Goal: Task Accomplishment & Management: Manage account settings

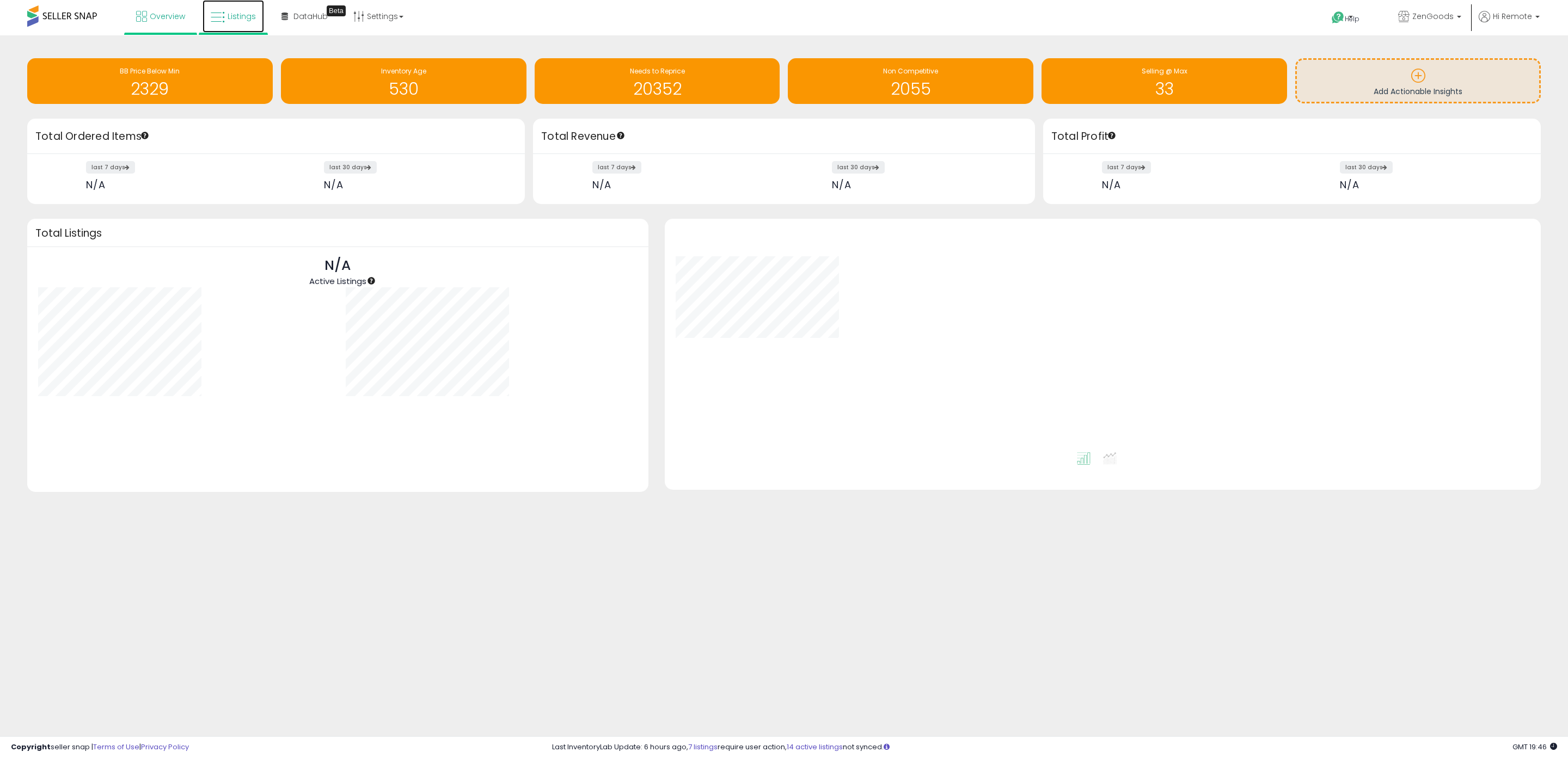
click at [224, 25] on link "Listings" at bounding box center [233, 16] width 61 height 32
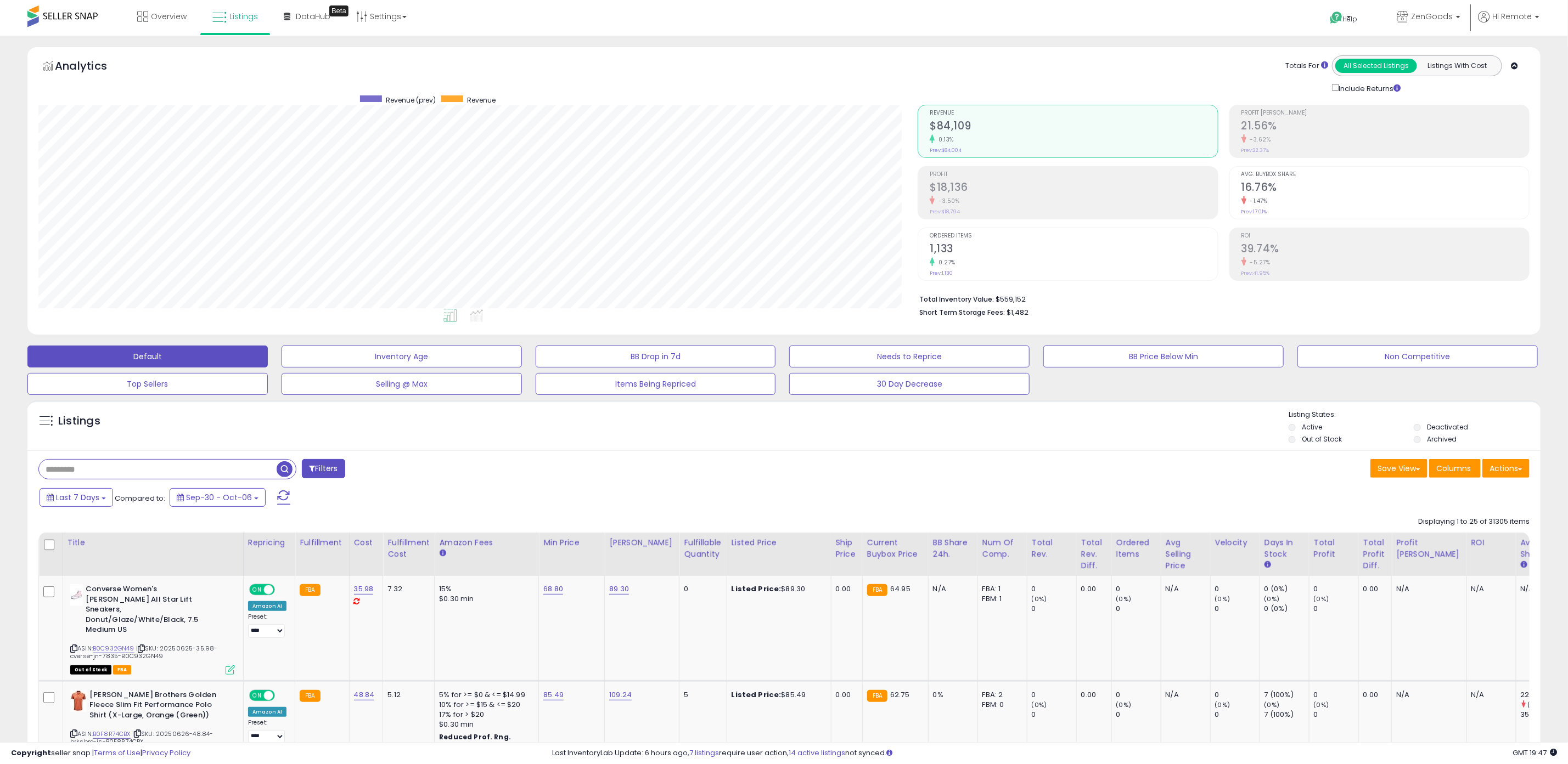
scroll to position [226, 879]
click at [395, 16] on link "Settings" at bounding box center [382, 16] width 67 height 33
click at [388, 53] on link "Store settings" at bounding box center [383, 56] width 49 height 11
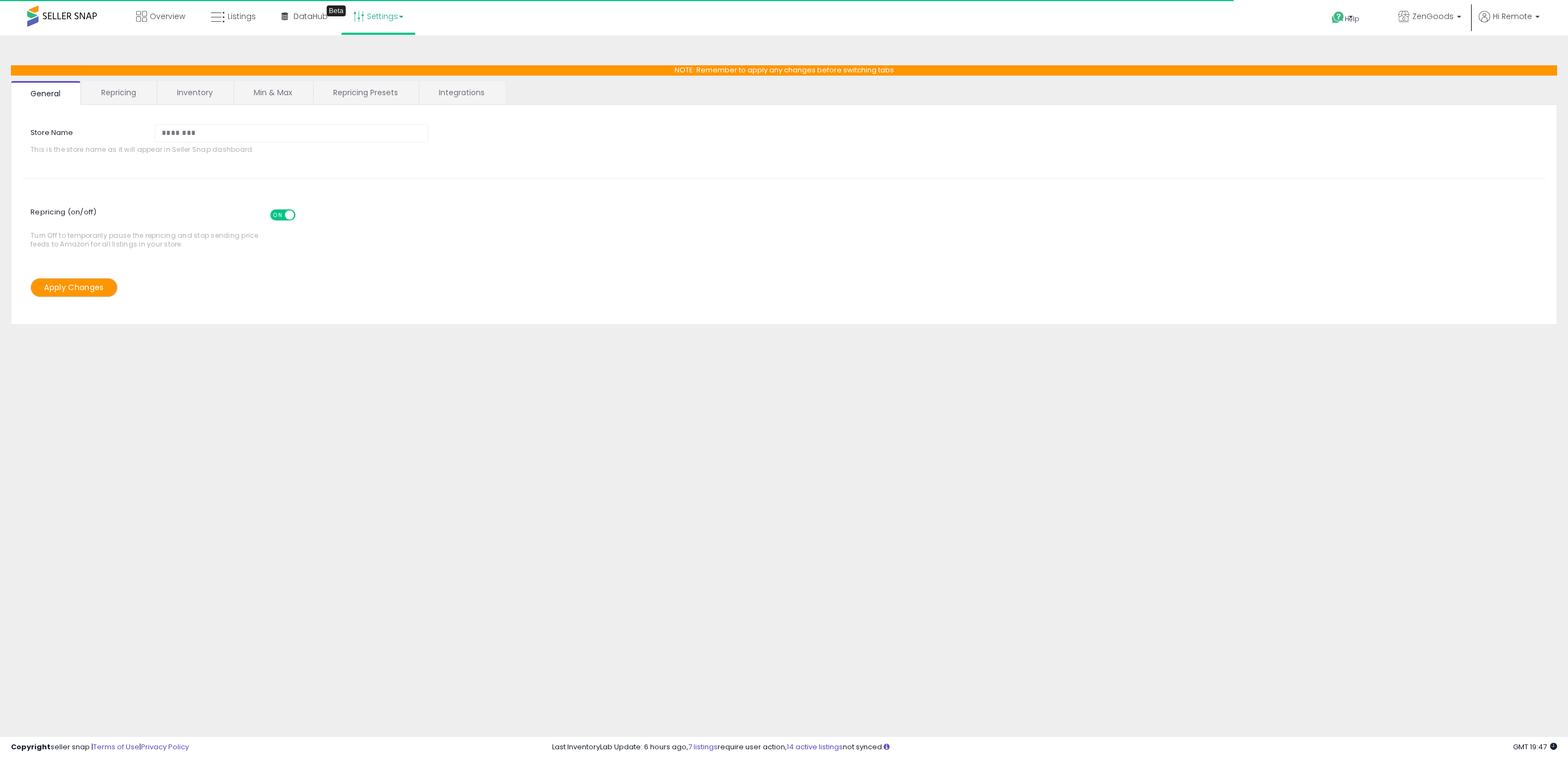
click at [135, 94] on link "Repricing" at bounding box center [119, 92] width 74 height 23
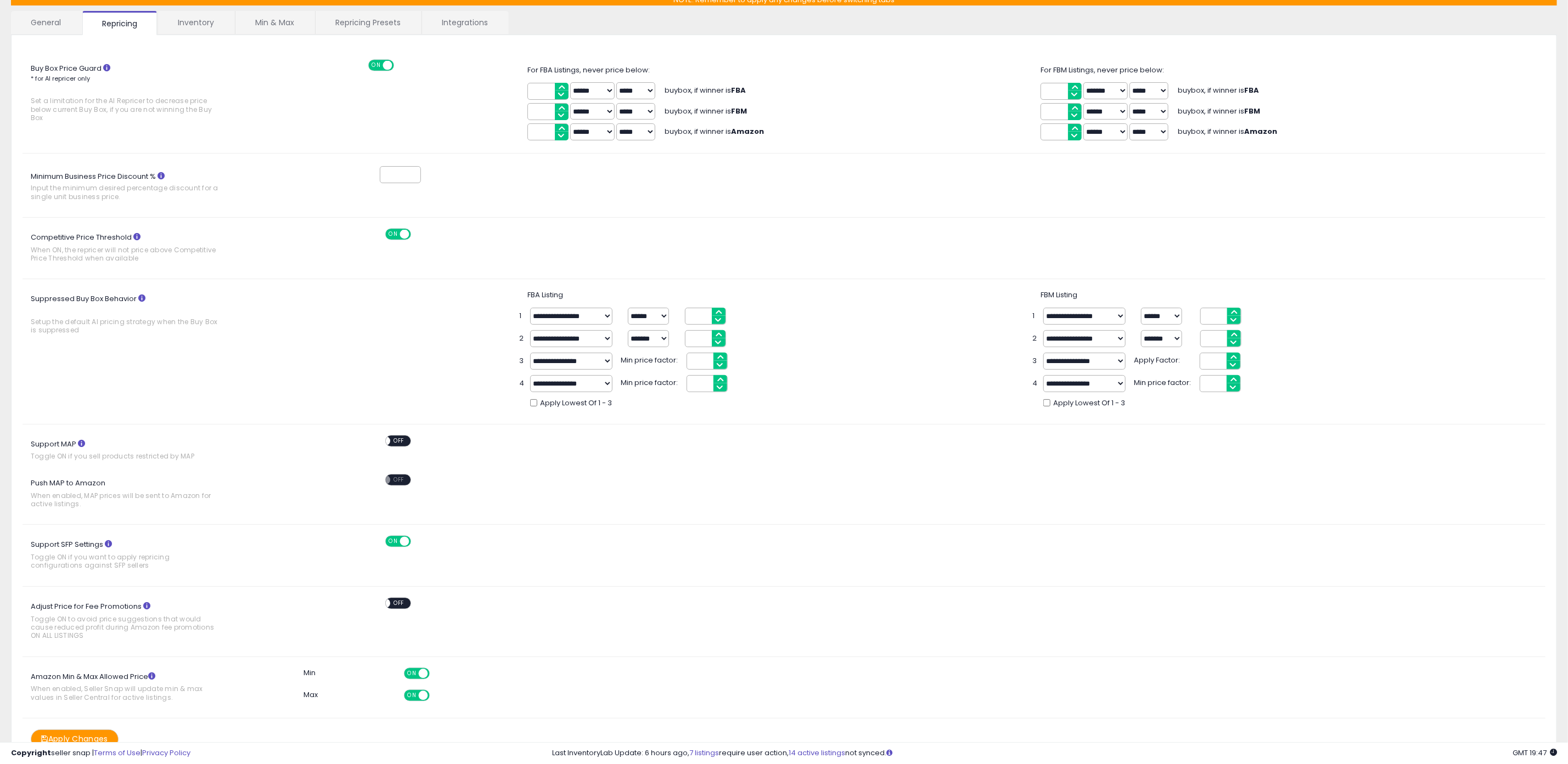
scroll to position [52, 0]
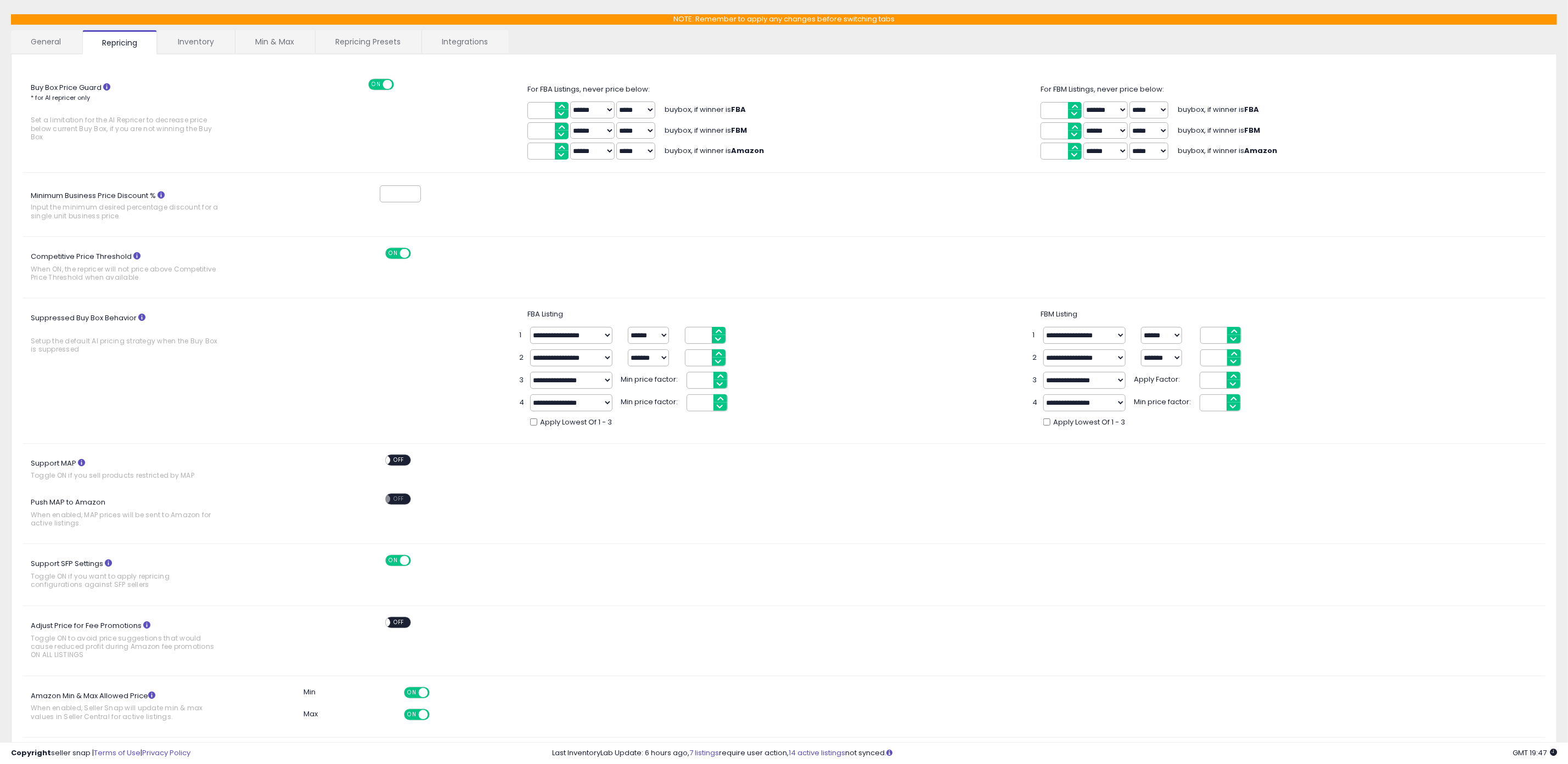
click at [183, 51] on link "Inventory" at bounding box center [195, 41] width 76 height 23
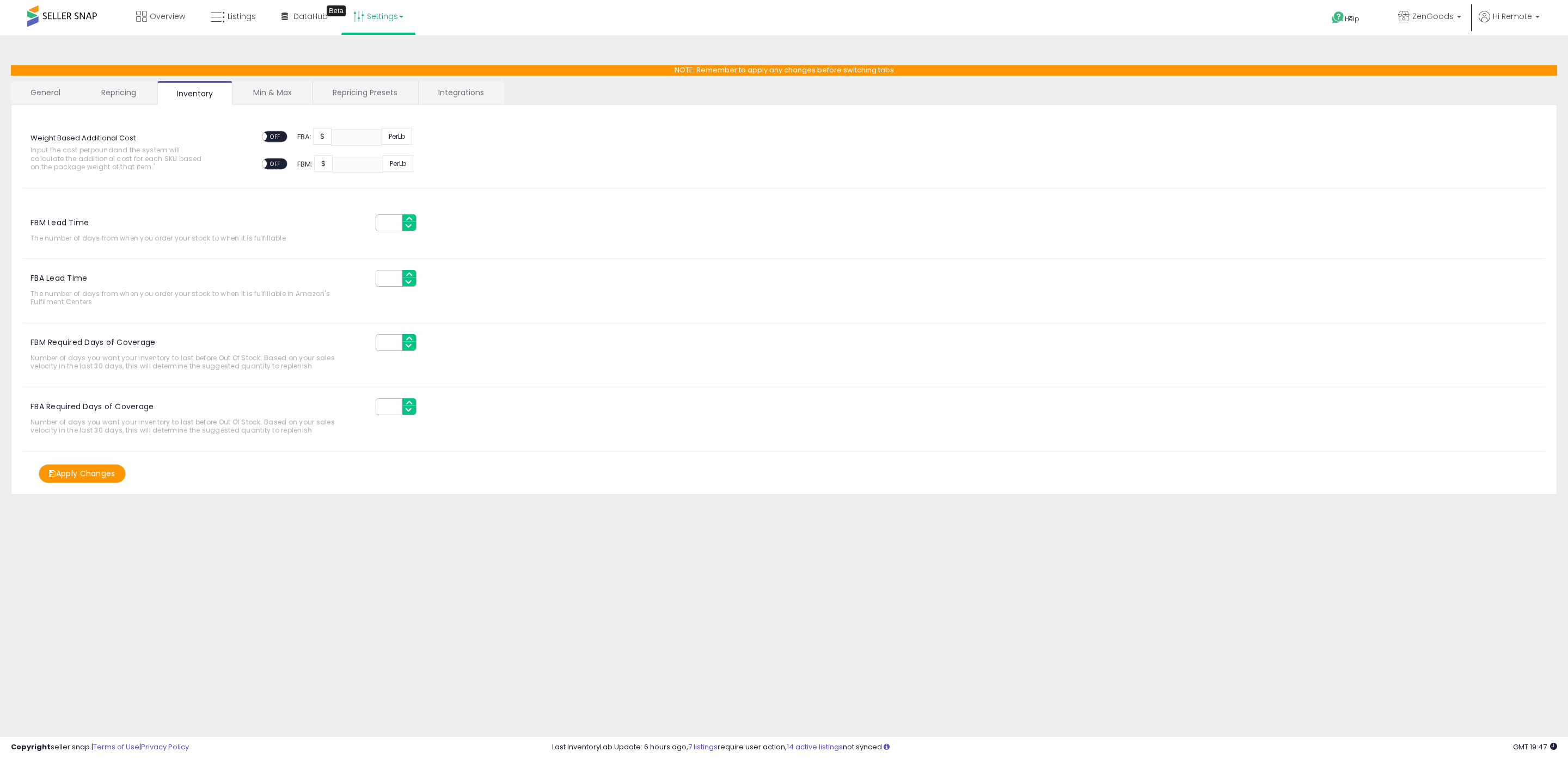
click at [463, 90] on link "Integrations" at bounding box center [461, 92] width 85 height 23
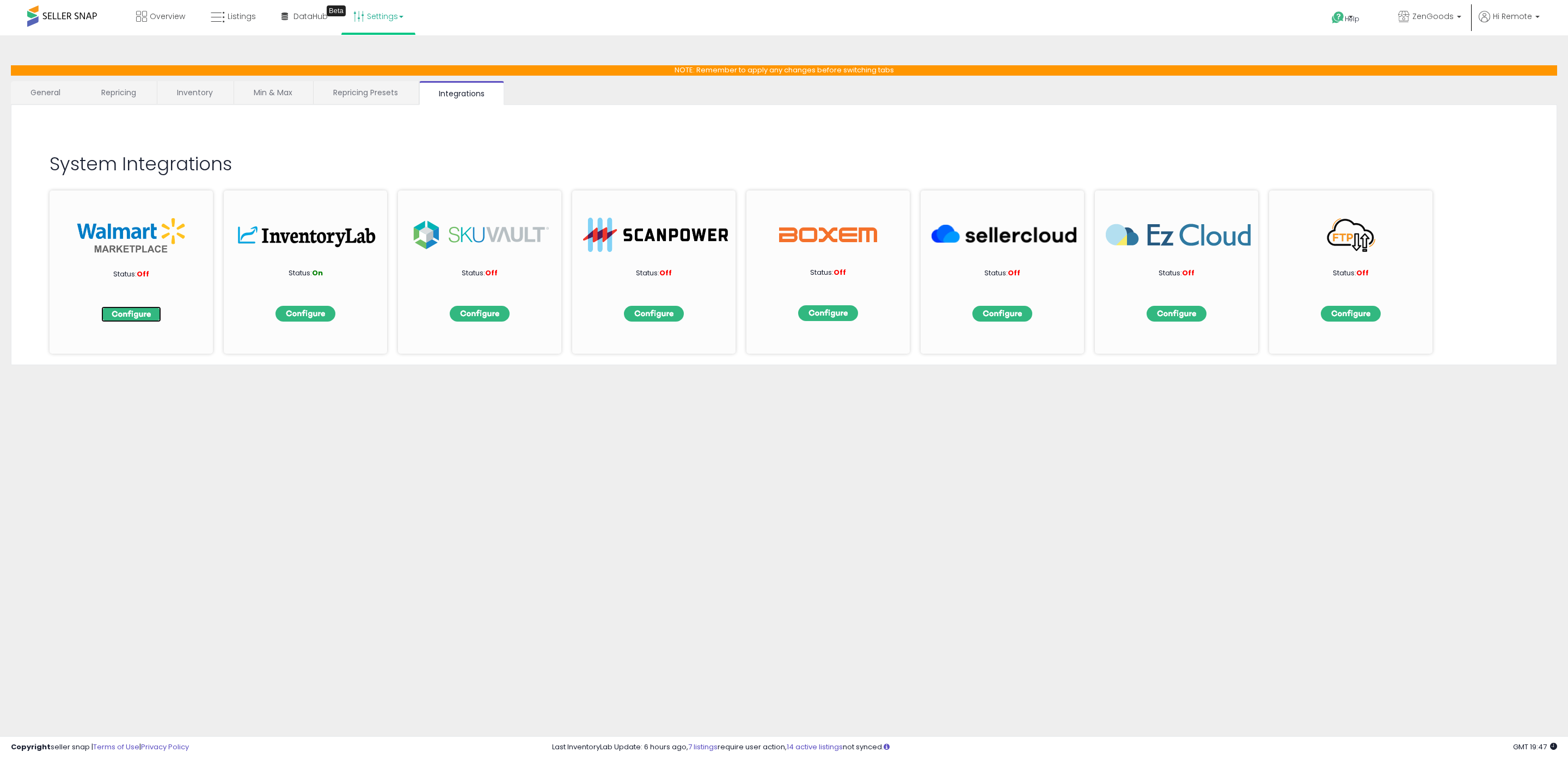
click at [142, 314] on img at bounding box center [131, 314] width 60 height 16
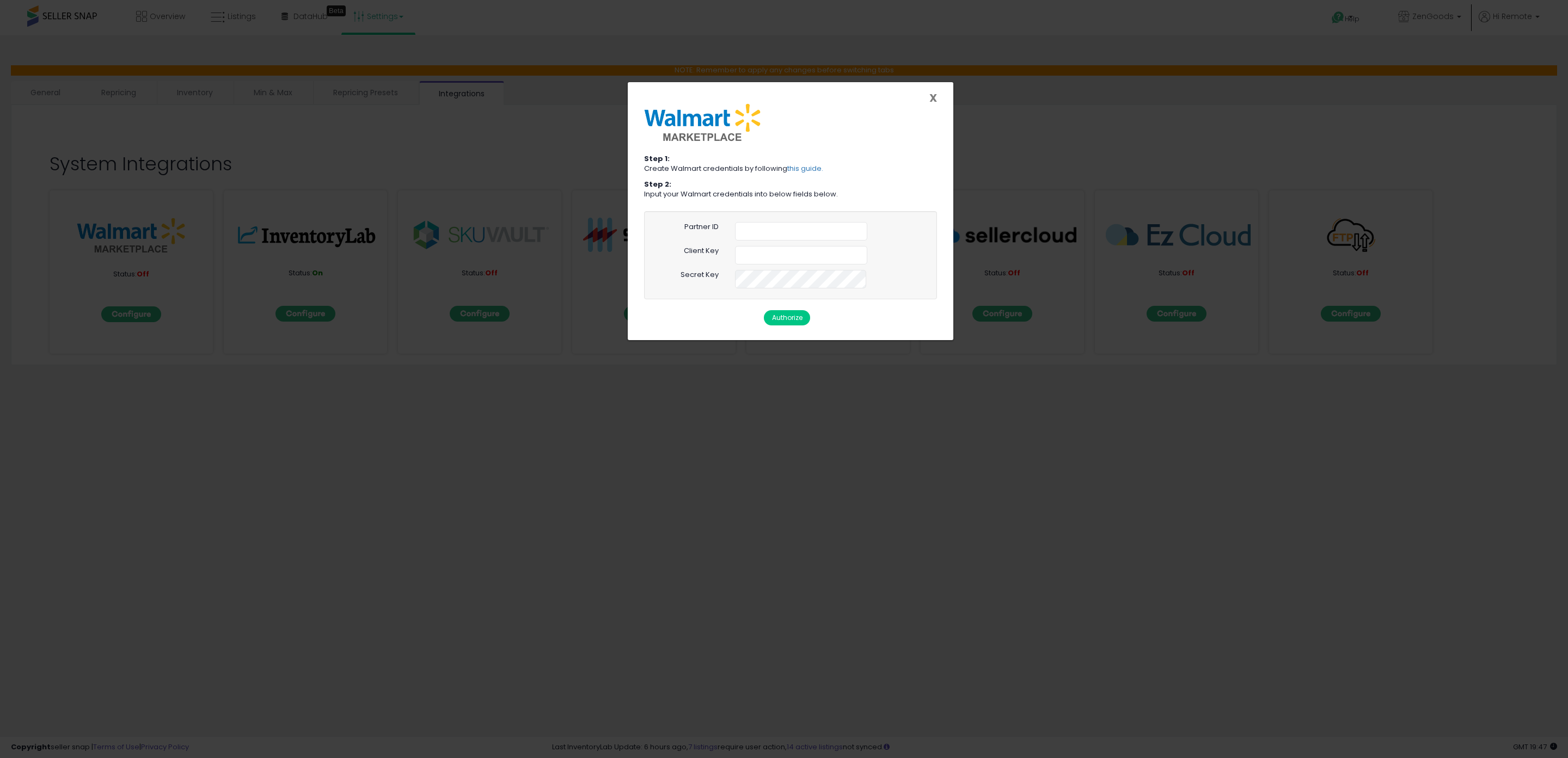
click at [935, 102] on span "X" at bounding box center [933, 98] width 8 height 15
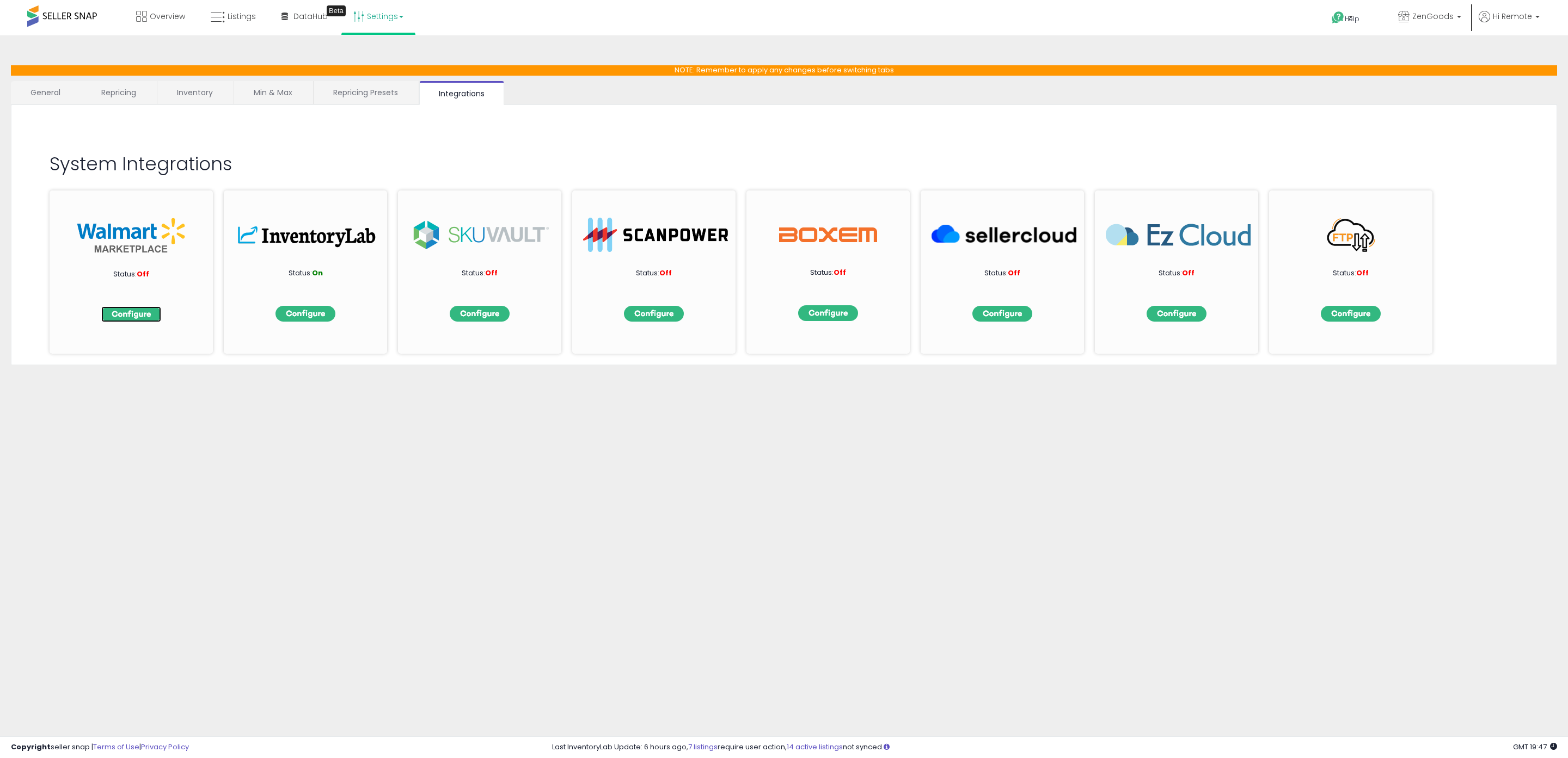
click at [135, 321] on img at bounding box center [131, 314] width 60 height 16
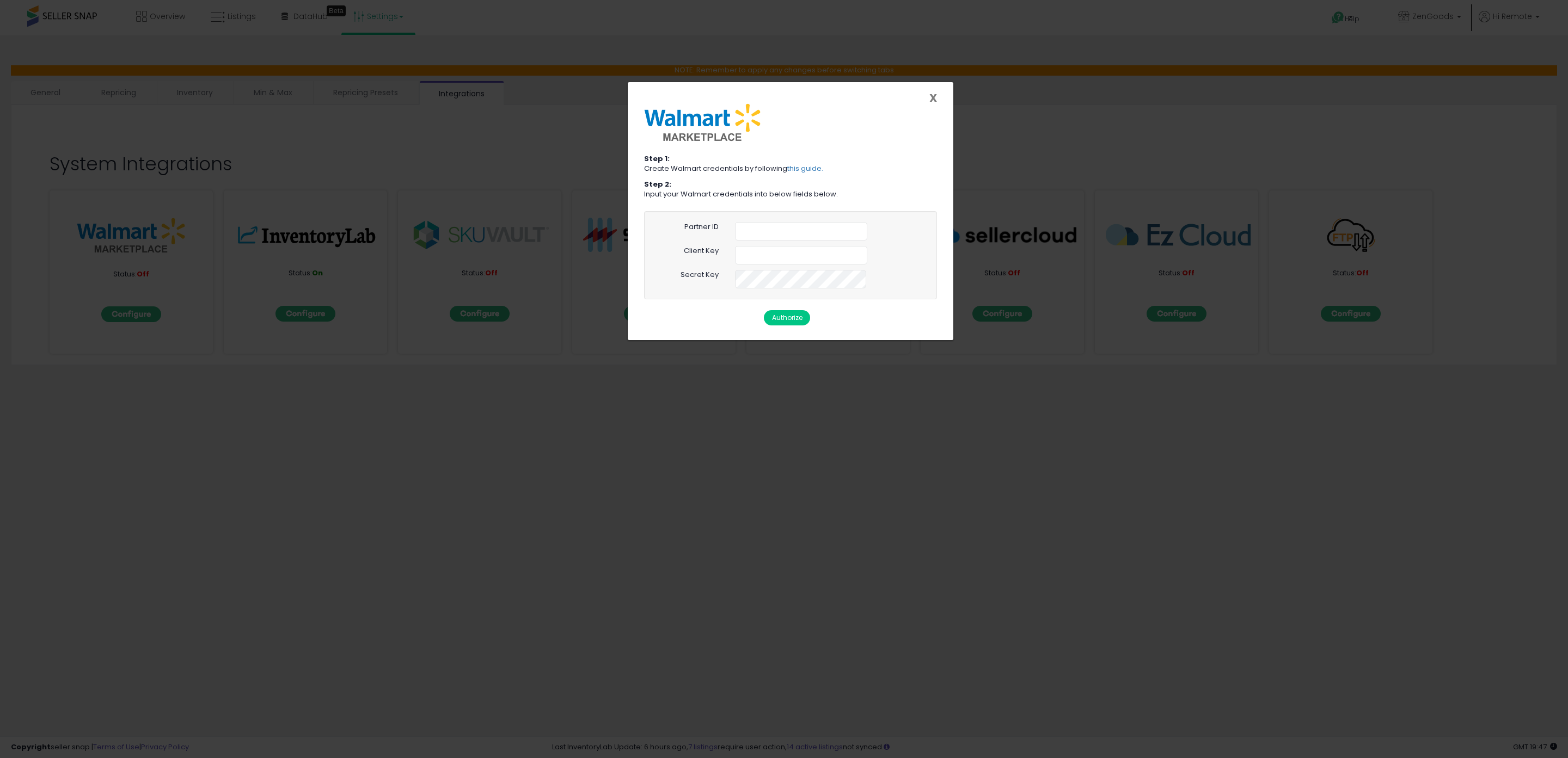
click at [932, 99] on span "X" at bounding box center [933, 98] width 8 height 15
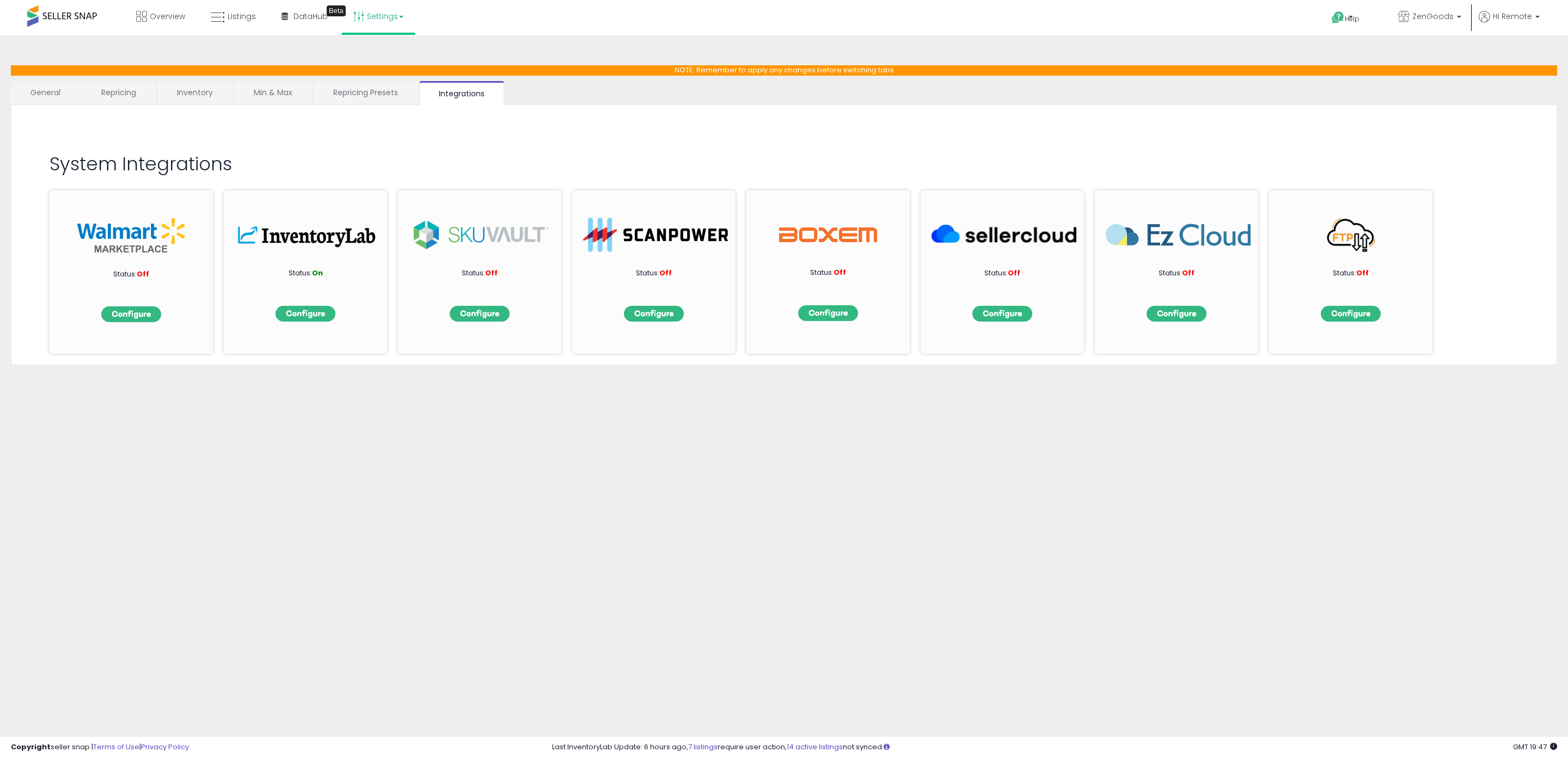
click at [591, 96] on ul "General Repricing Inventory Min & Max Repricing Presets Integrations" at bounding box center [783, 92] width 1546 height 24
click at [366, 103] on link "Repricing Presets" at bounding box center [365, 92] width 104 height 23
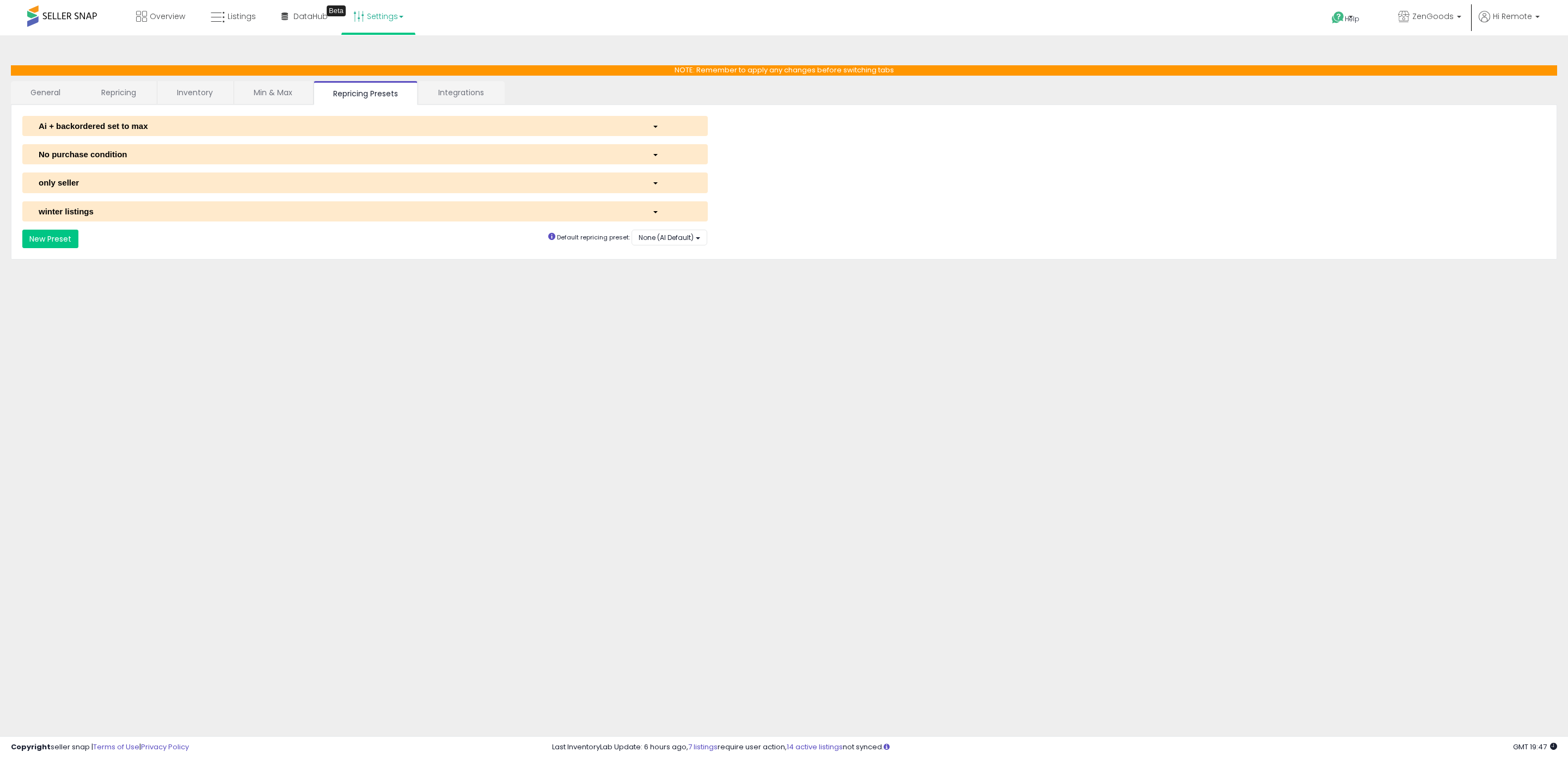
click at [461, 98] on link "Integrations" at bounding box center [461, 92] width 85 height 23
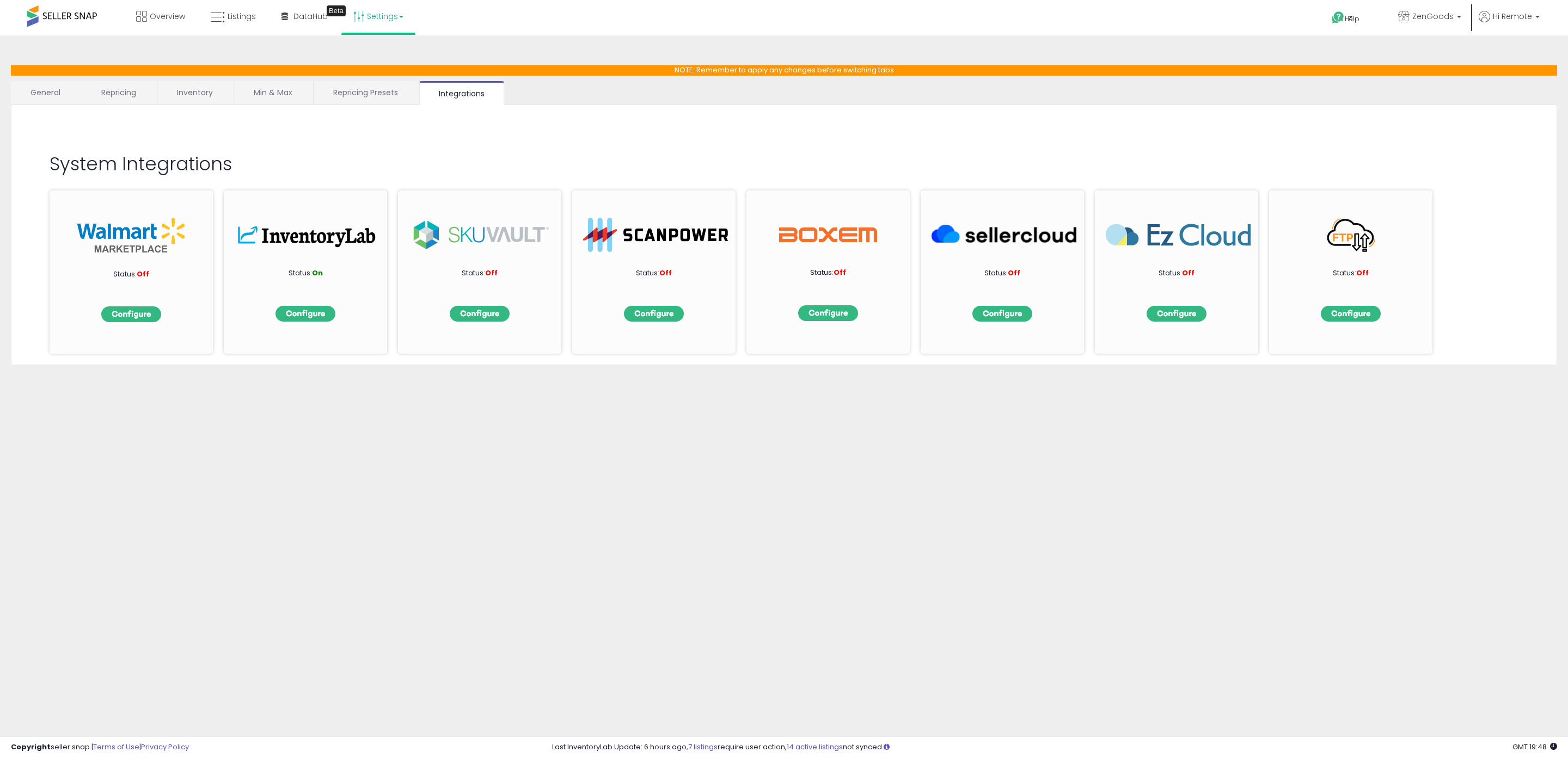
click at [54, 89] on link "General" at bounding box center [45, 92] width 70 height 23
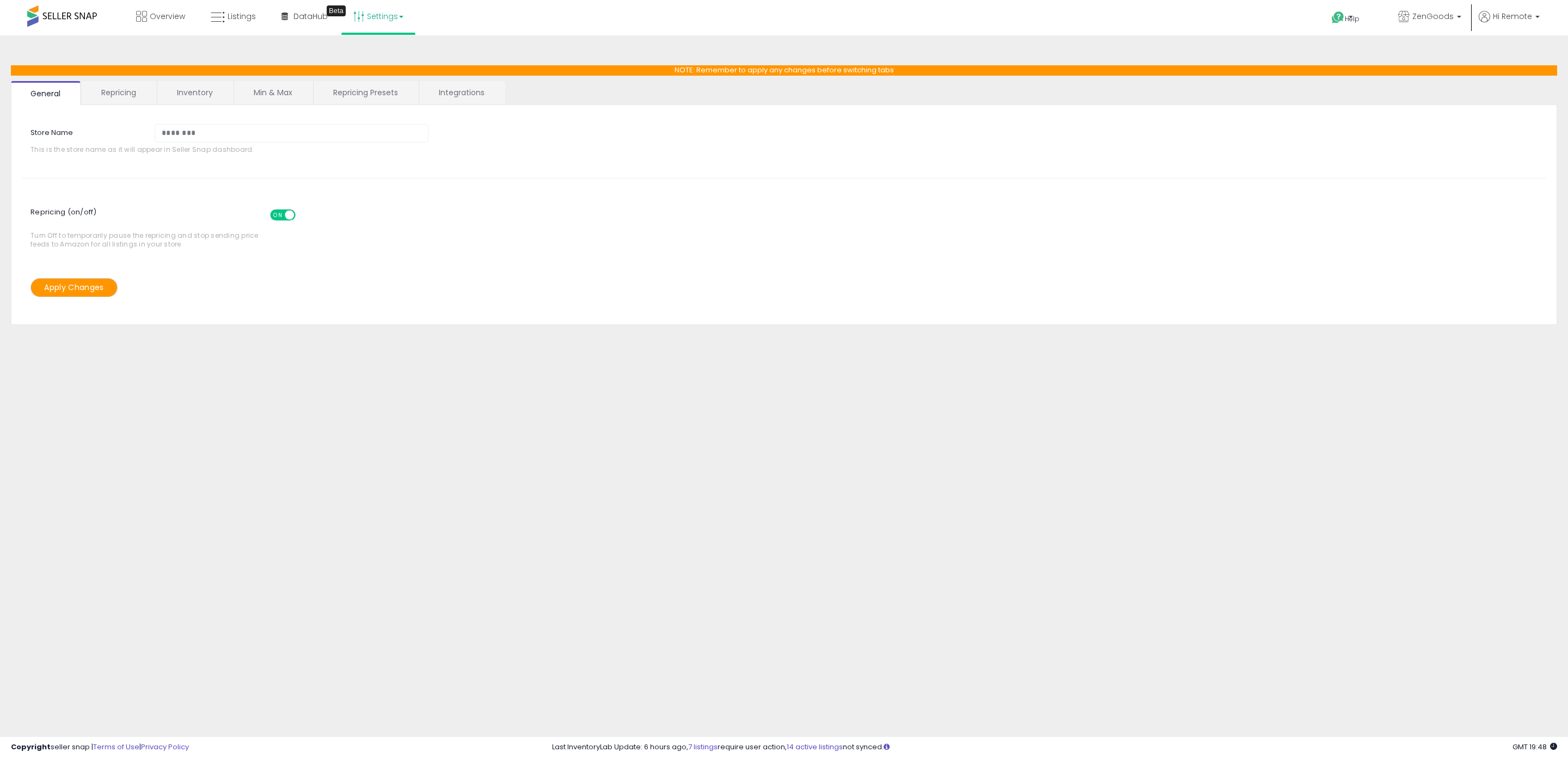
click at [120, 97] on link "Repricing" at bounding box center [119, 92] width 74 height 23
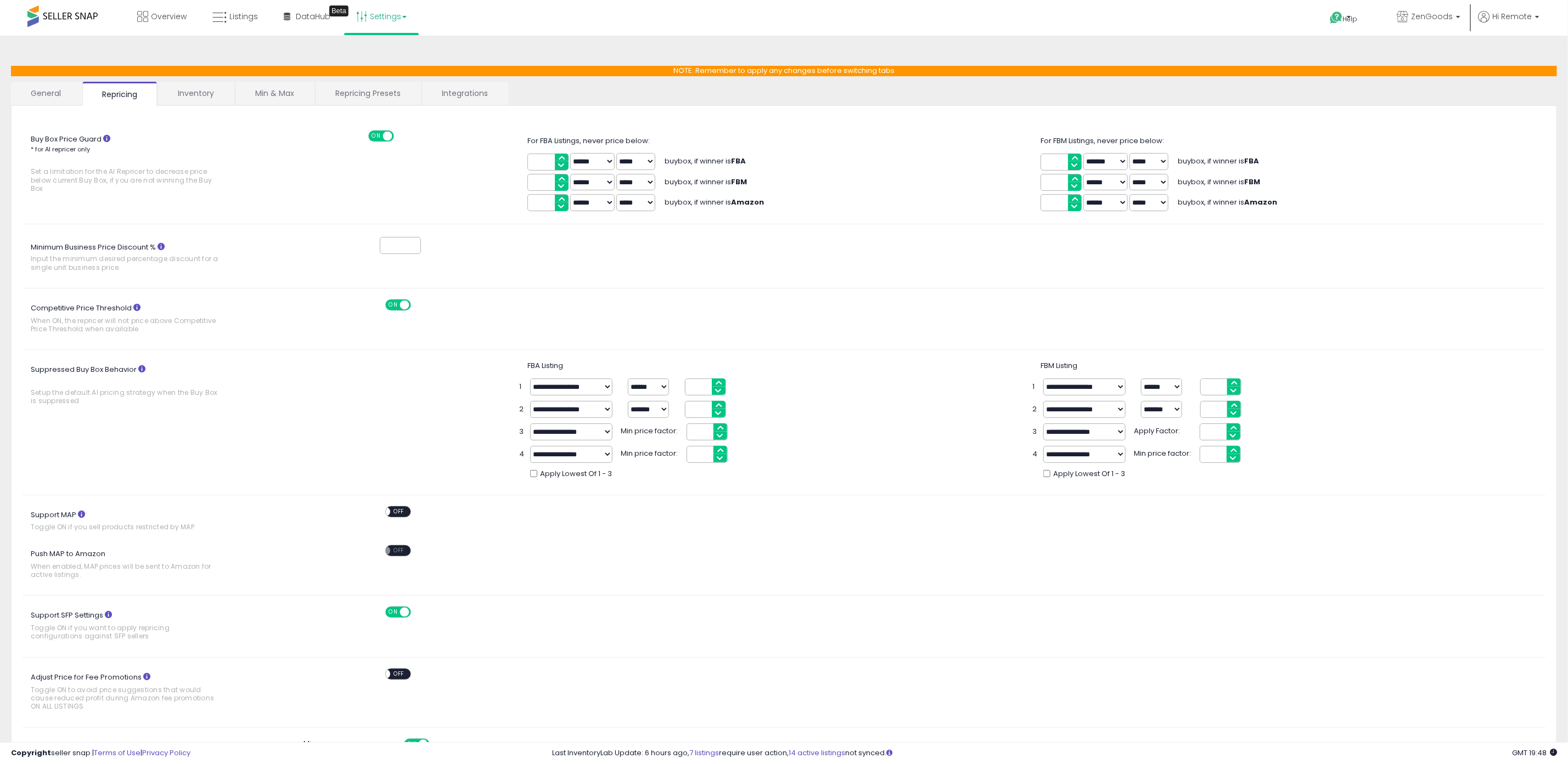
click at [211, 94] on link "Inventory" at bounding box center [195, 93] width 76 height 23
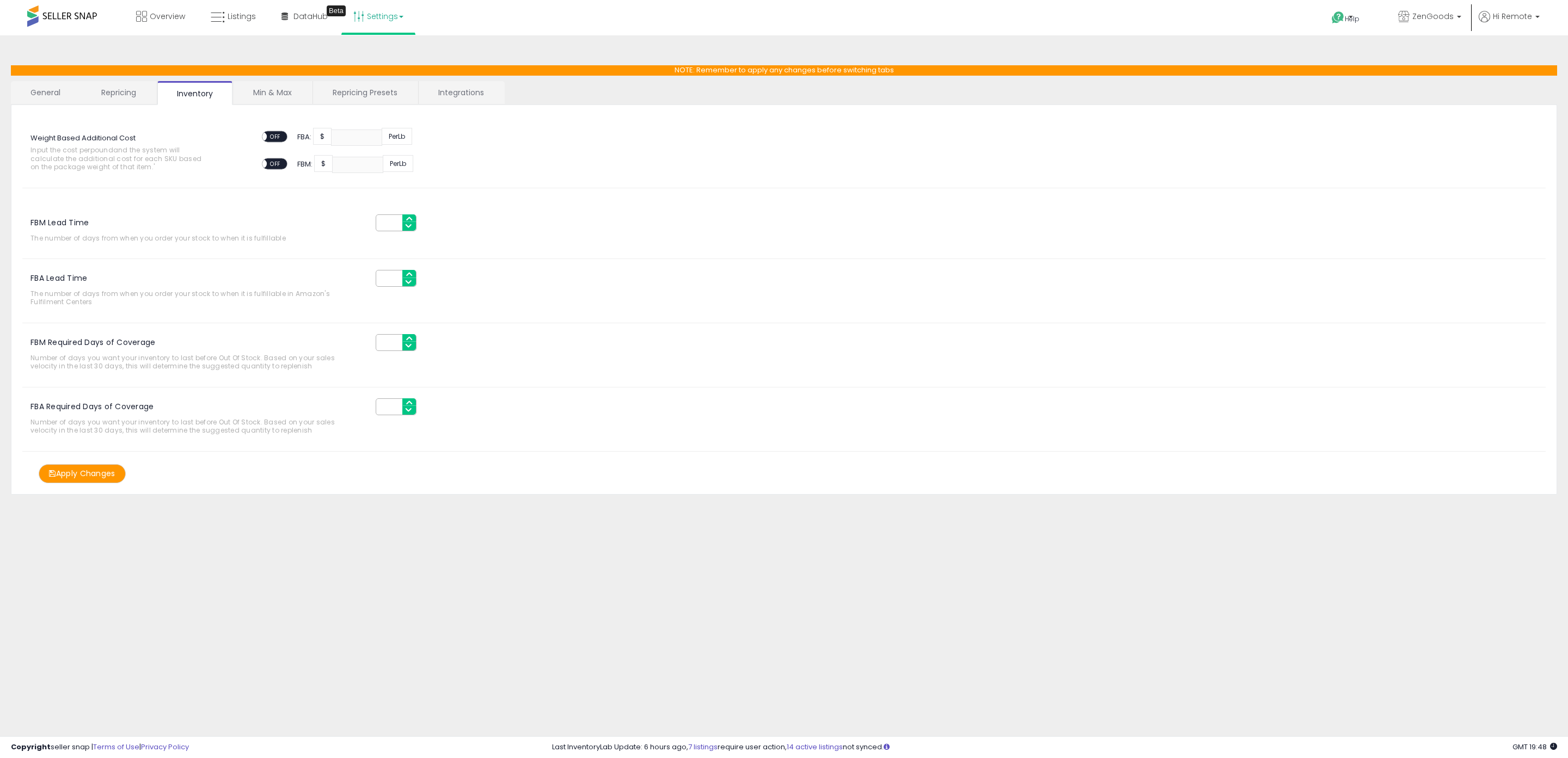
click at [295, 92] on link "Min & Max" at bounding box center [273, 92] width 78 height 23
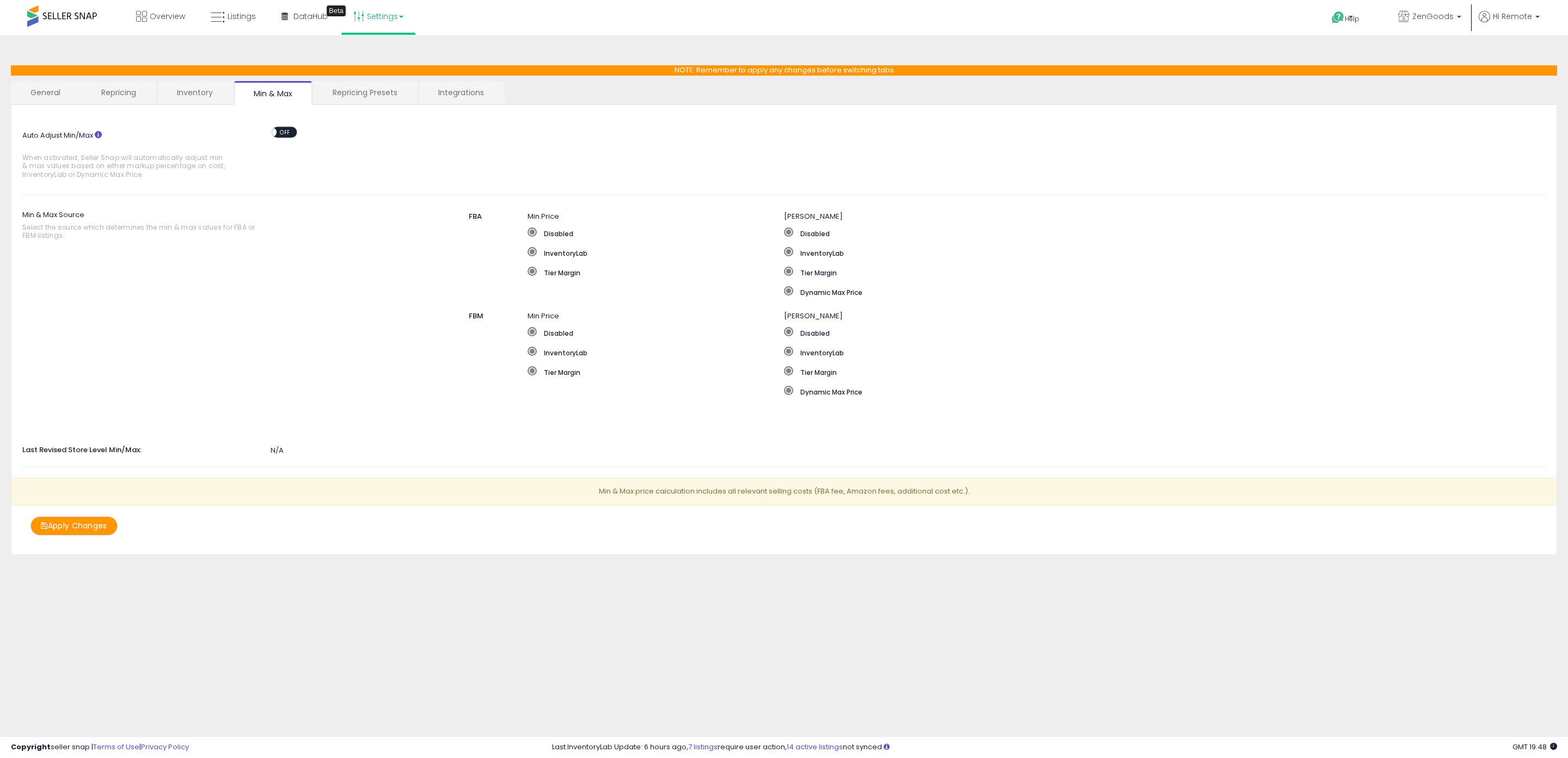
click at [371, 97] on link "Repricing Presets" at bounding box center [364, 92] width 104 height 23
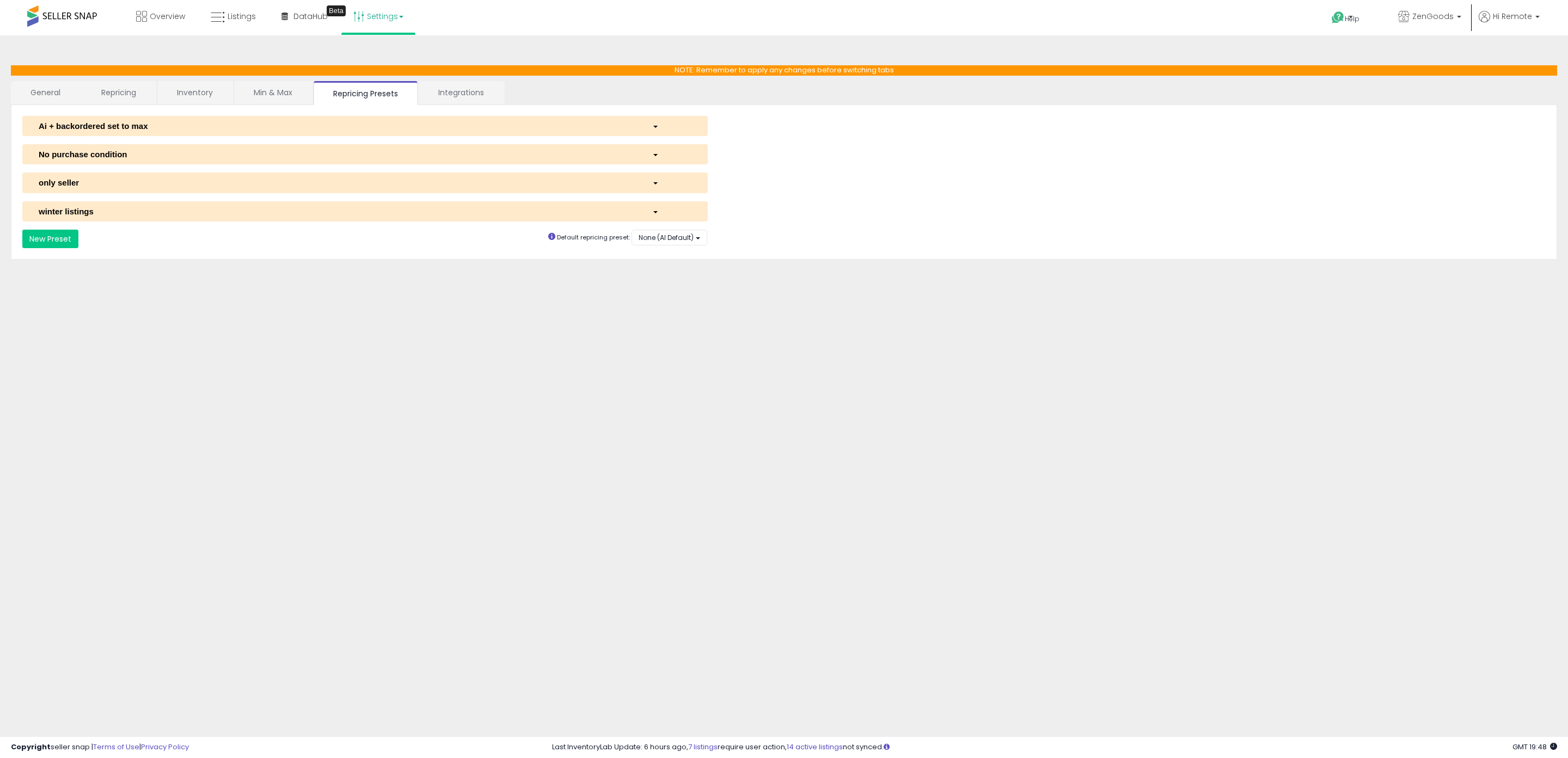
click at [476, 96] on link "Integrations" at bounding box center [461, 92] width 85 height 23
